Goal: Task Accomplishment & Management: Use online tool/utility

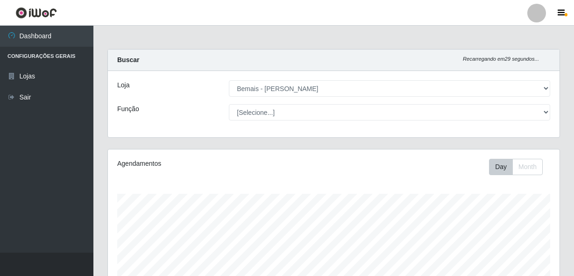
select select "230"
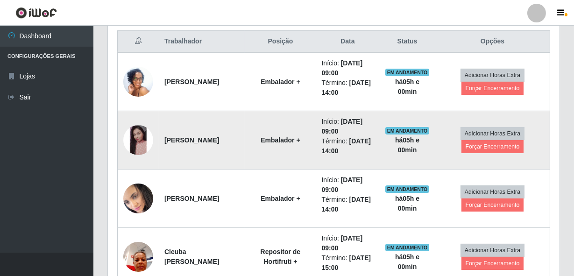
scroll to position [194, 452]
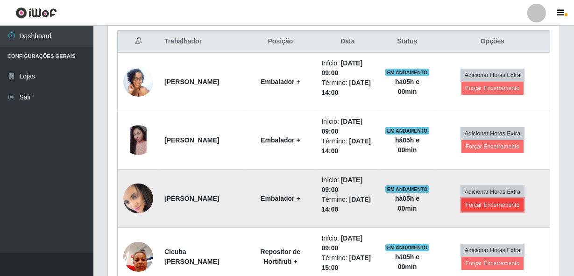
click at [482, 203] on button "Forçar Encerramento" at bounding box center [493, 205] width 63 height 13
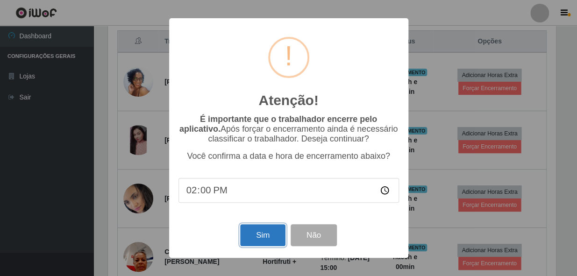
click at [256, 236] on button "Sim" at bounding box center [262, 235] width 45 height 22
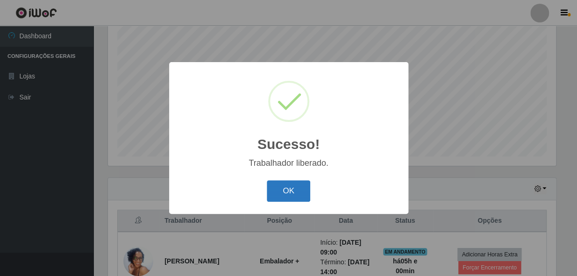
click at [291, 201] on button "OK" at bounding box center [288, 191] width 43 height 22
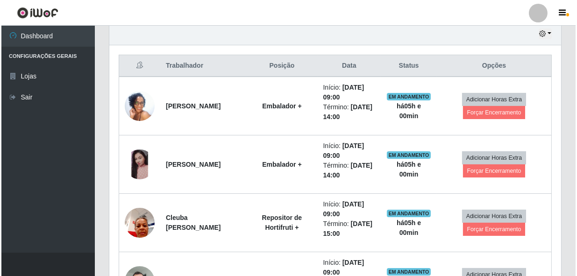
scroll to position [347, 0]
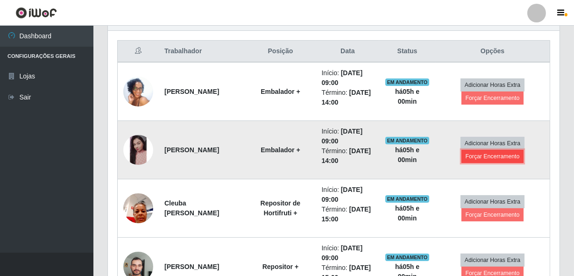
click at [476, 158] on button "Forçar Encerramento" at bounding box center [493, 156] width 63 height 13
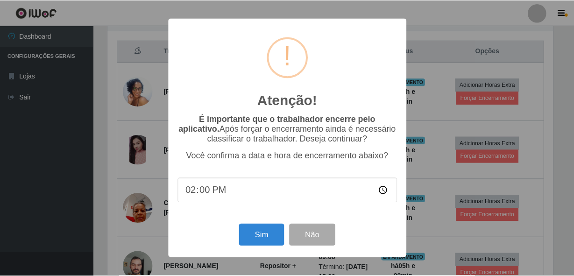
scroll to position [194, 448]
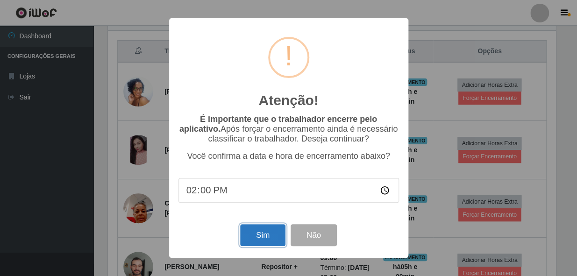
click at [262, 234] on button "Sim" at bounding box center [262, 235] width 45 height 22
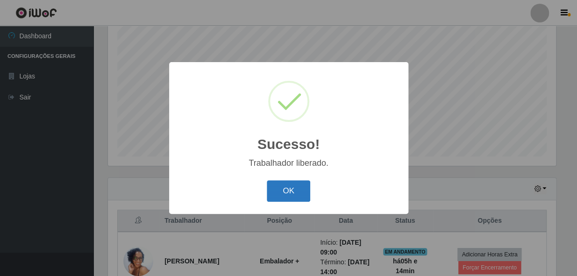
click at [289, 188] on button "OK" at bounding box center [288, 191] width 43 height 22
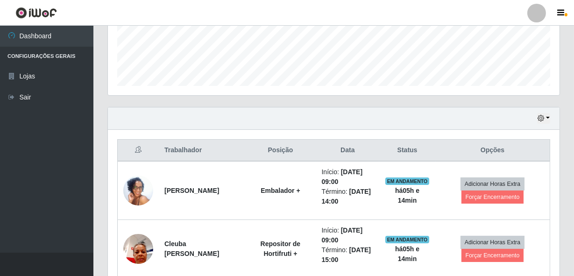
scroll to position [262, 0]
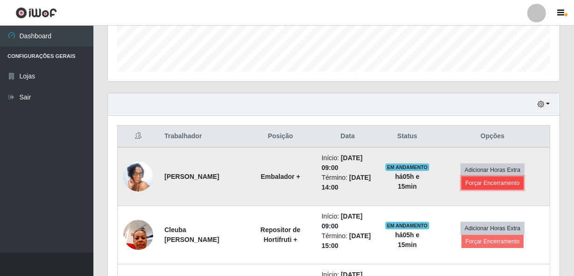
click at [488, 182] on button "Forçar Encerramento" at bounding box center [493, 183] width 63 height 13
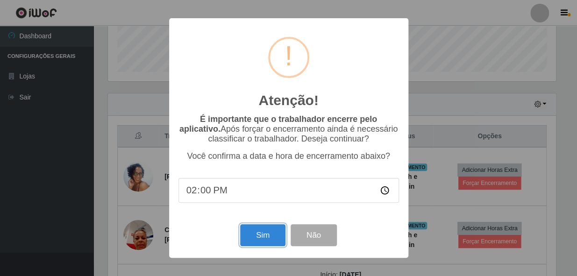
drag, startPoint x: 268, startPoint y: 233, endPoint x: 270, endPoint y: 241, distance: 7.8
click at [267, 235] on button "Sim" at bounding box center [262, 235] width 45 height 22
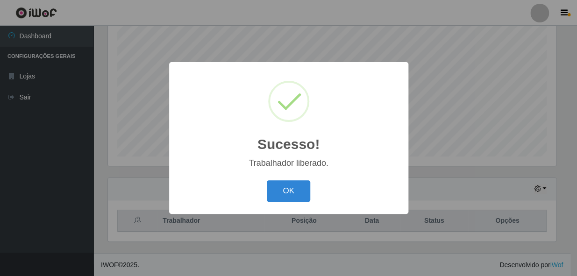
click at [304, 180] on div "OK Cancel" at bounding box center [288, 191] width 221 height 27
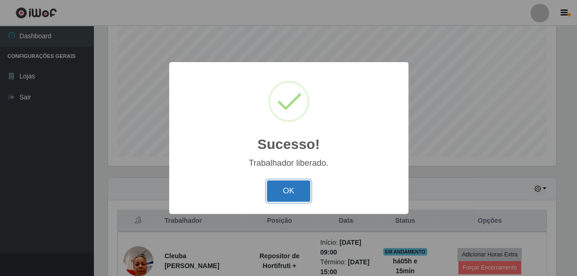
click at [302, 191] on button "OK" at bounding box center [288, 191] width 43 height 22
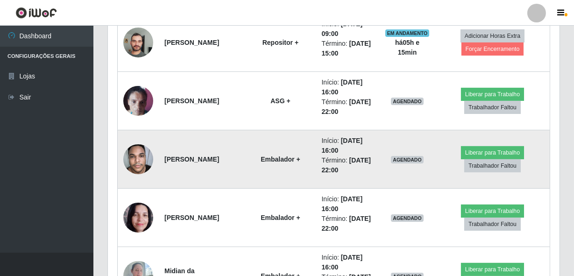
scroll to position [475, 0]
